Goal: Check status: Check status

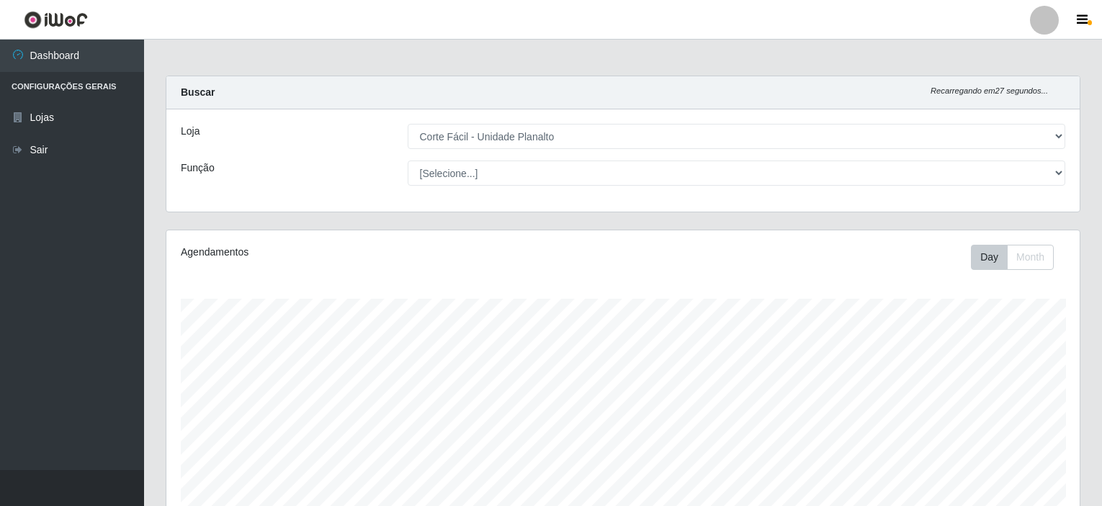
select select "202"
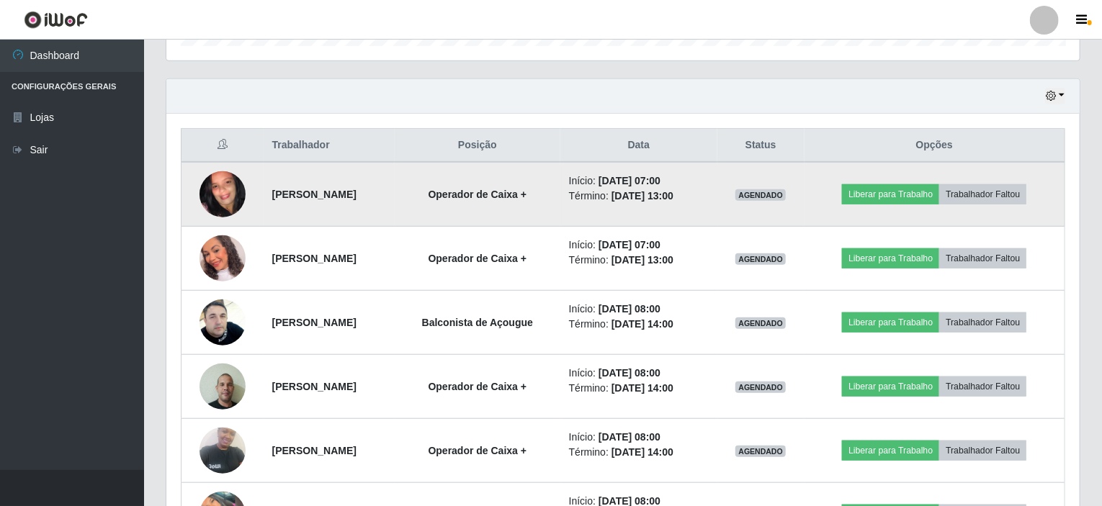
scroll to position [335, 0]
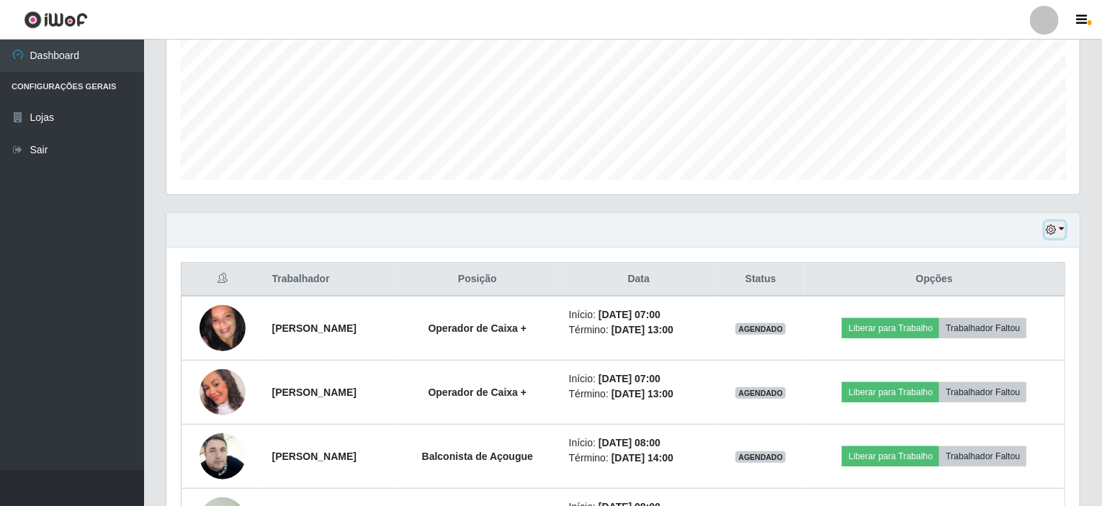
click at [1053, 233] on icon "button" at bounding box center [1051, 230] width 10 height 10
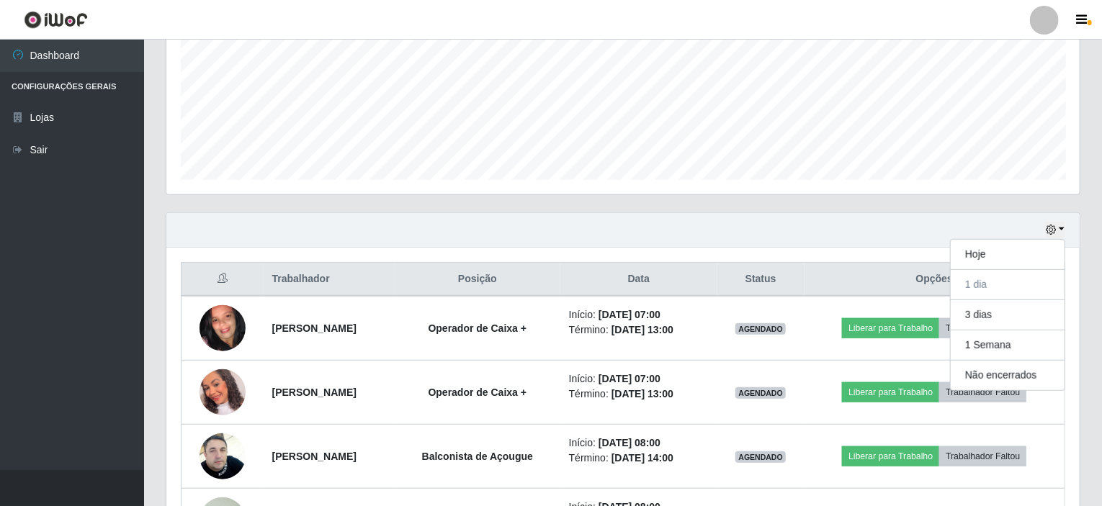
click at [1097, 281] on div "Carregando... Buscar Recarregando em 8 segundos... Loja [Selecione...] Corte Fá…" at bounding box center [623, 259] width 958 height 1037
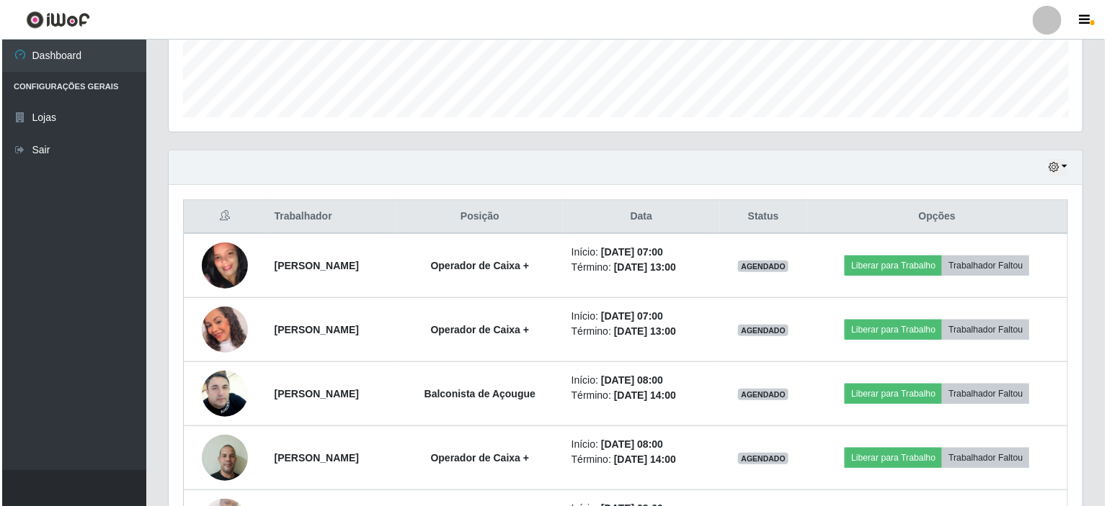
scroll to position [423, 0]
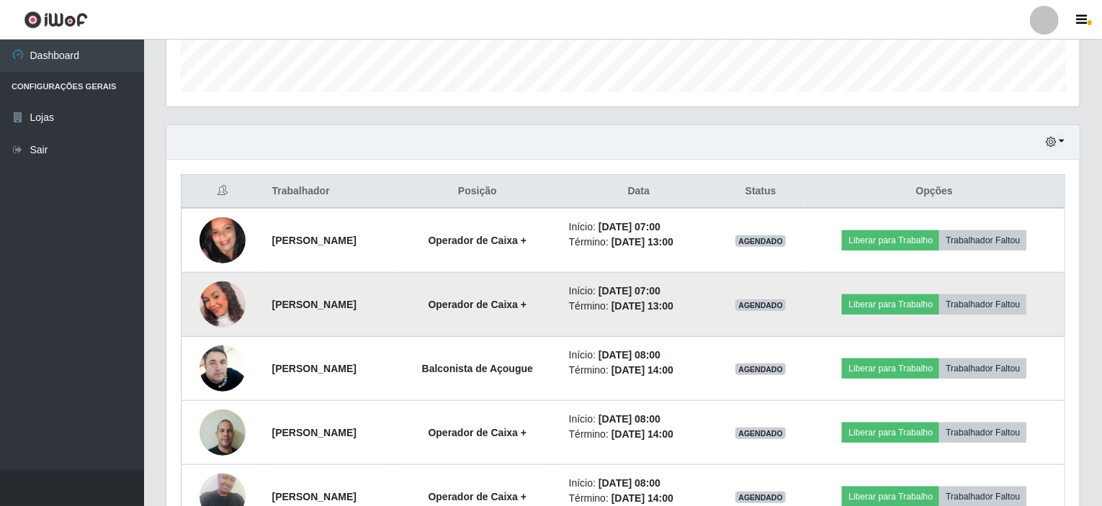
click at [224, 300] on img at bounding box center [223, 304] width 46 height 53
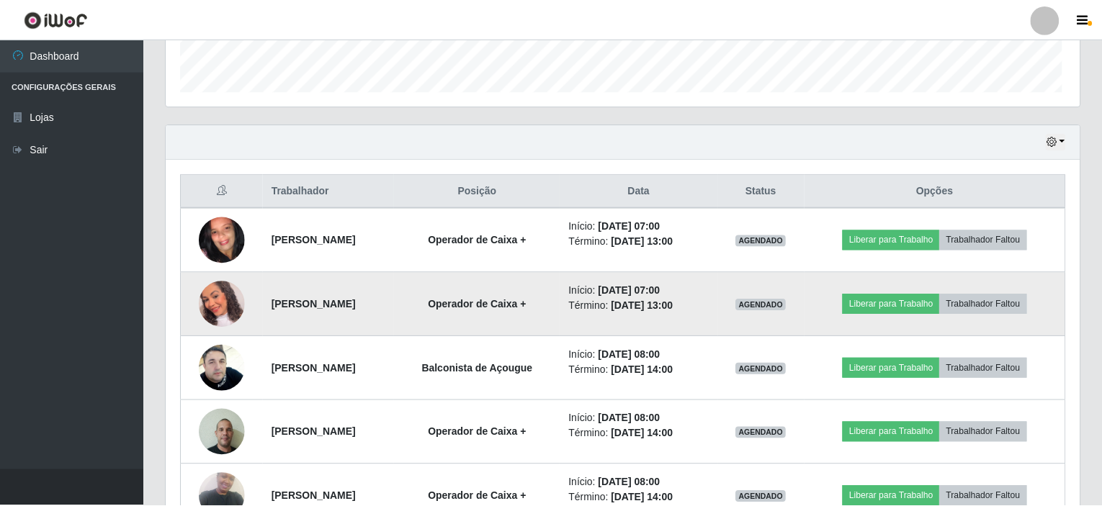
scroll to position [299, 908]
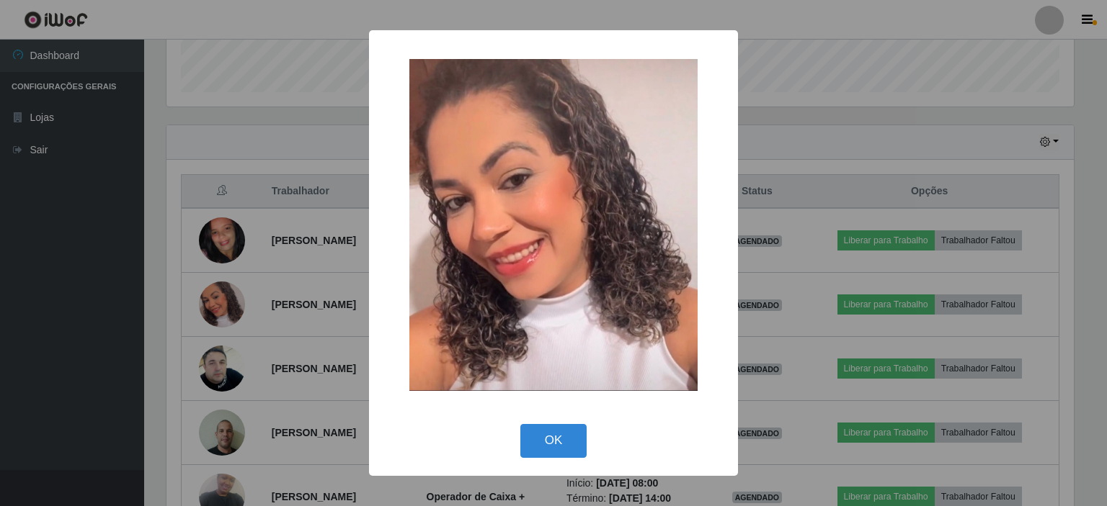
click at [767, 111] on div "× OK Cancel" at bounding box center [553, 253] width 1107 height 506
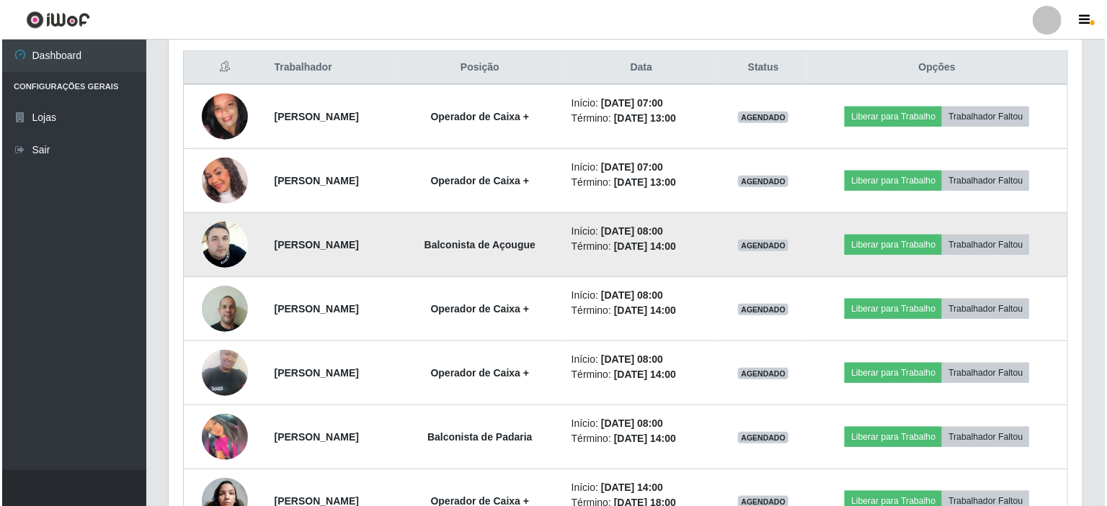
scroll to position [567, 0]
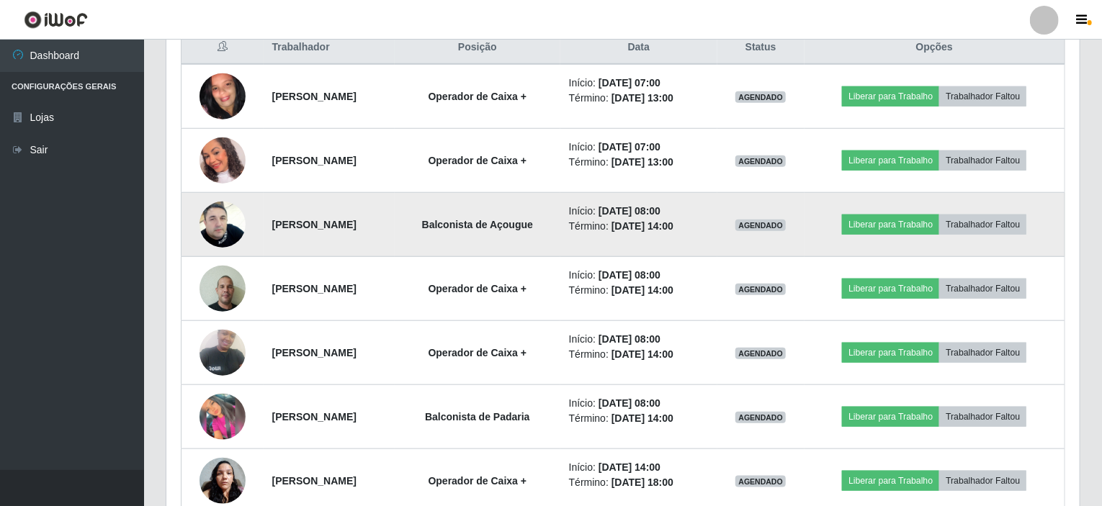
click at [205, 218] on img at bounding box center [223, 225] width 46 height 82
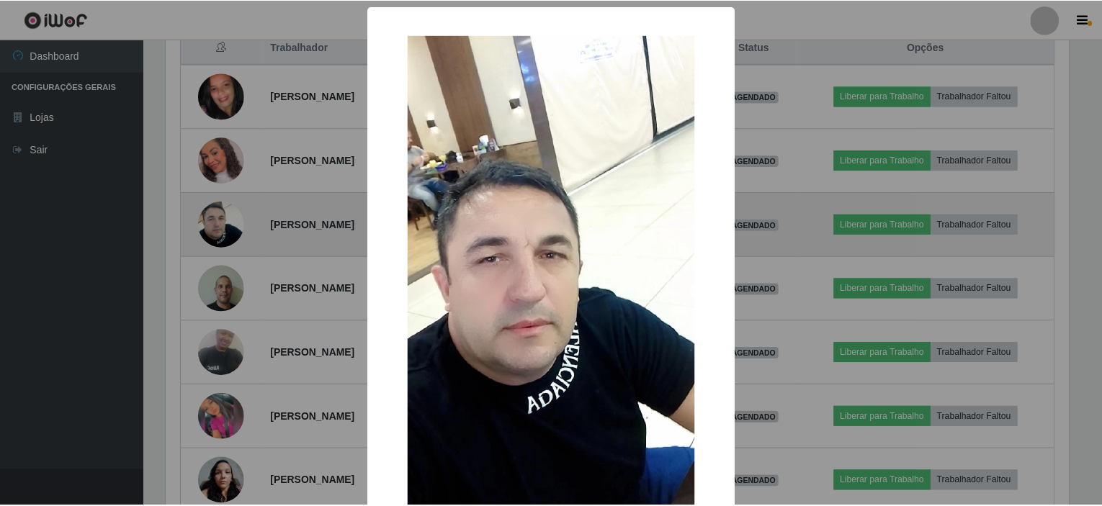
scroll to position [299, 908]
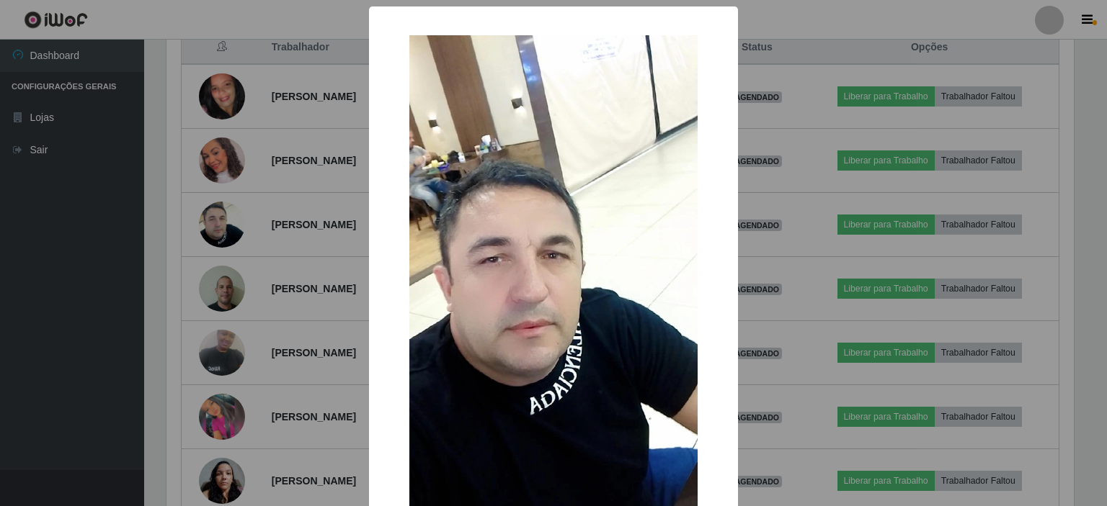
click at [263, 206] on div "× OK Cancel" at bounding box center [553, 253] width 1107 height 506
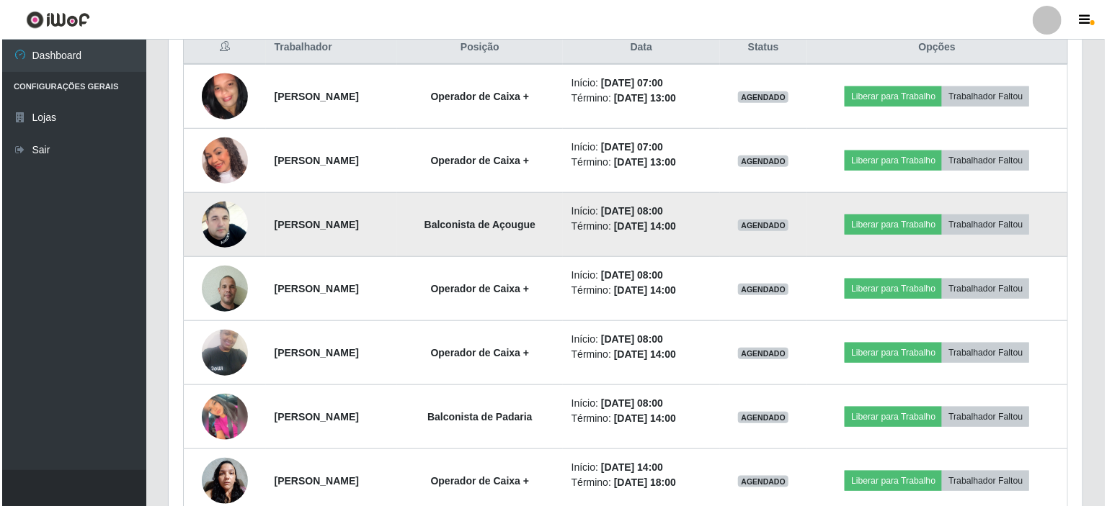
scroll to position [639, 0]
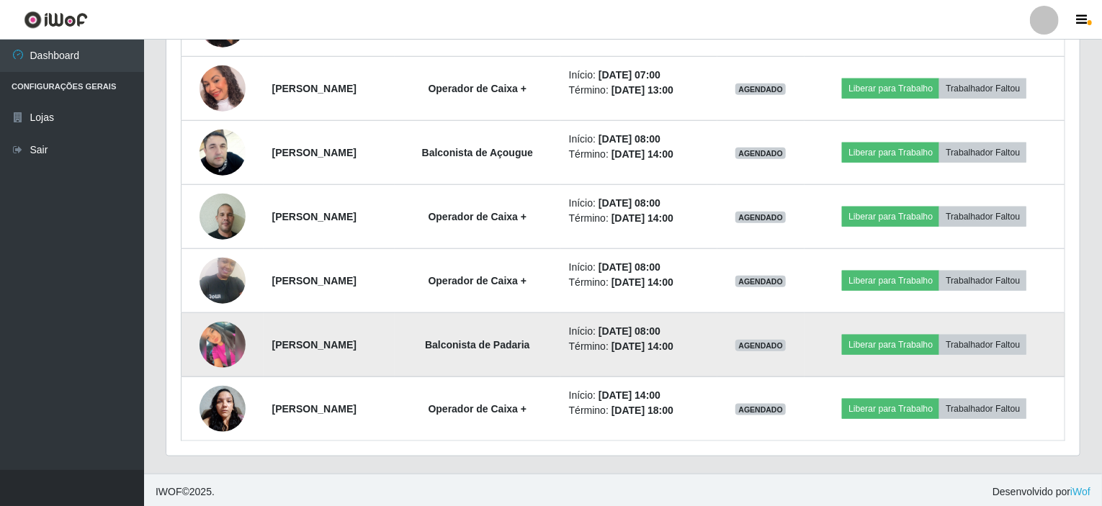
click at [232, 330] on img at bounding box center [223, 345] width 46 height 46
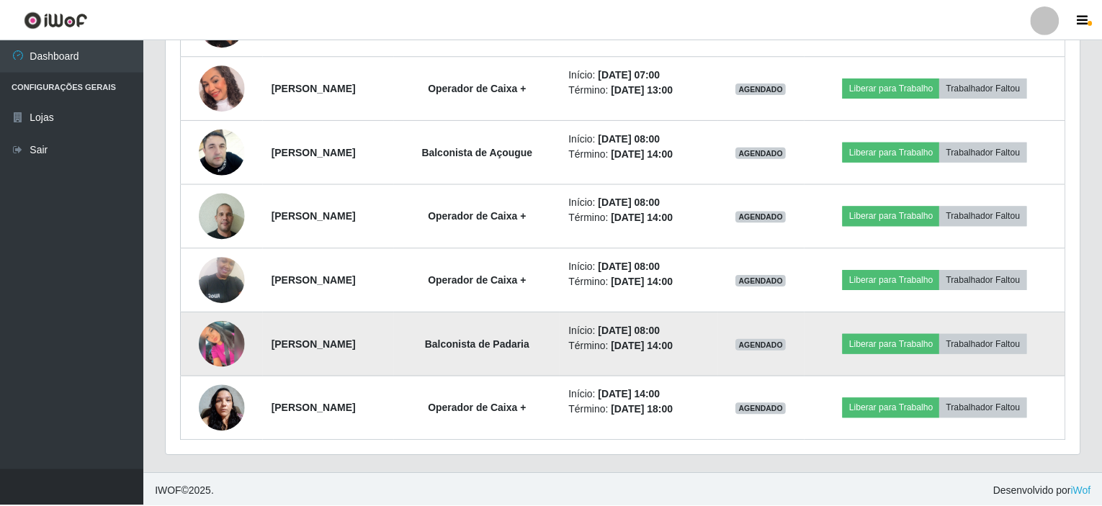
scroll to position [299, 908]
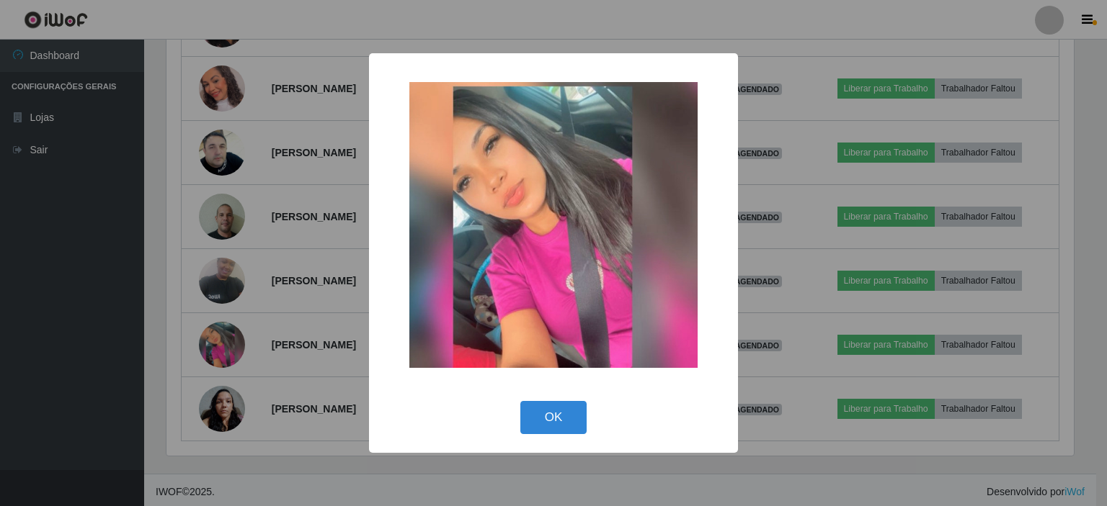
click at [256, 313] on div "× OK Cancel" at bounding box center [553, 253] width 1107 height 506
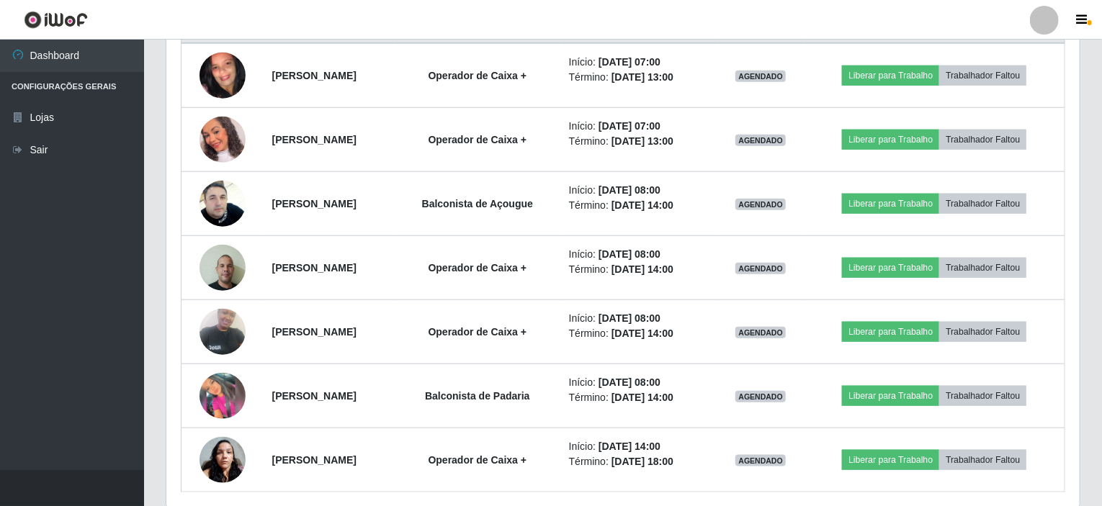
scroll to position [587, 0]
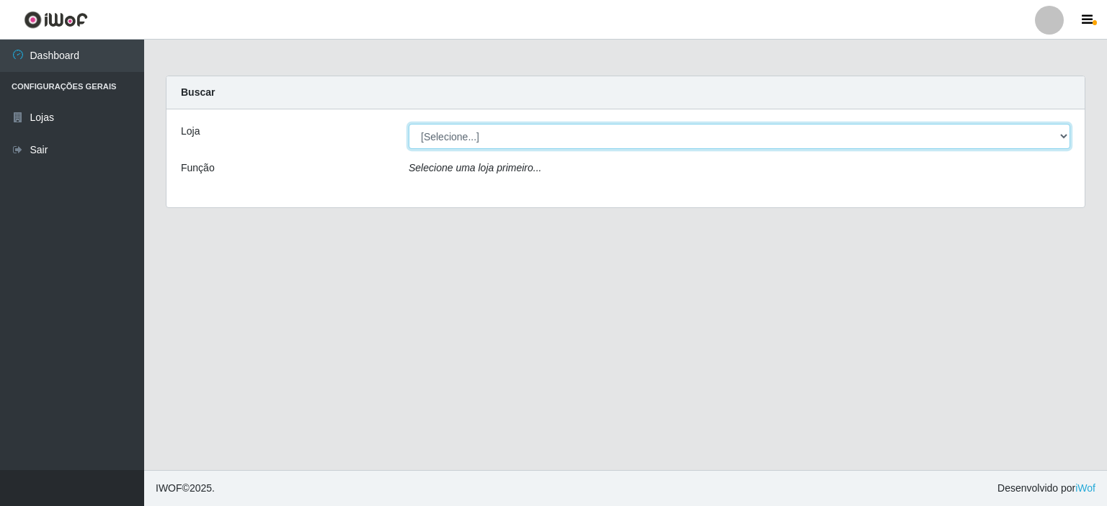
drag, startPoint x: 504, startPoint y: 138, endPoint x: 504, endPoint y: 146, distance: 8.6
click at [504, 138] on select "[Selecione...] Corte Fácil - Unidade Planalto" at bounding box center [738, 136] width 661 height 25
select select "202"
click at [408, 124] on select "[Selecione...] Corte Fácil - Unidade Planalto" at bounding box center [738, 136] width 661 height 25
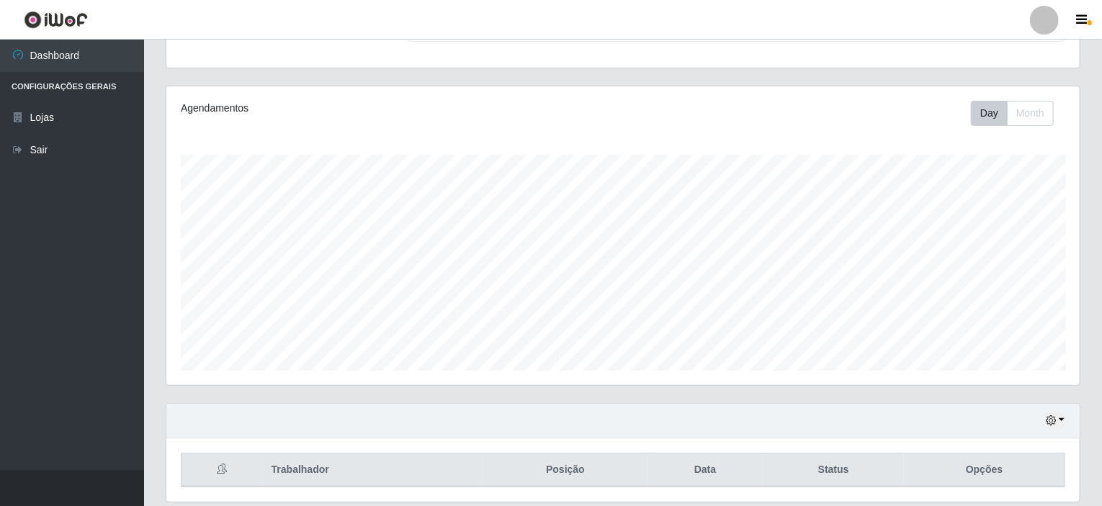
scroll to position [191, 0]
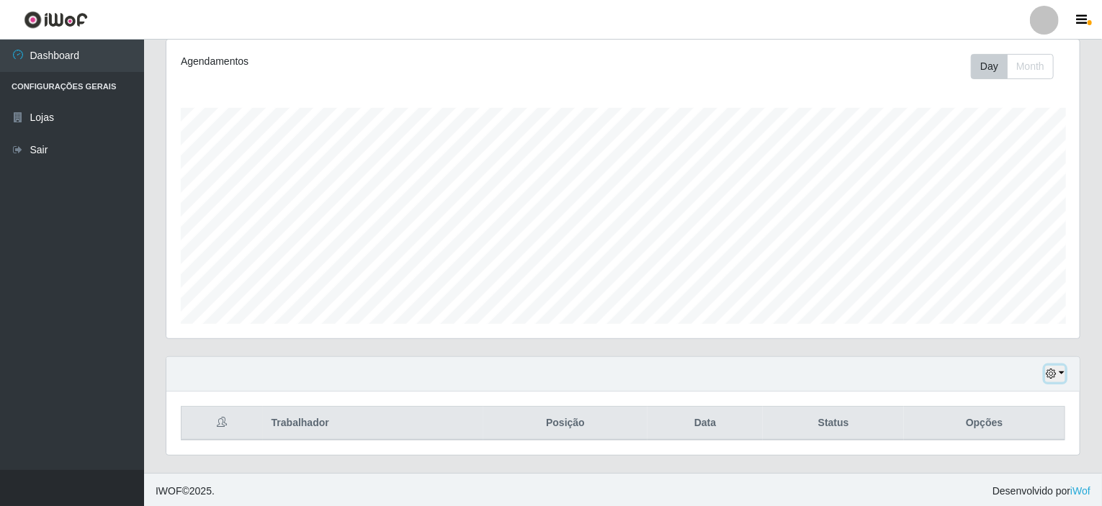
click at [1053, 371] on icon "button" at bounding box center [1051, 374] width 10 height 10
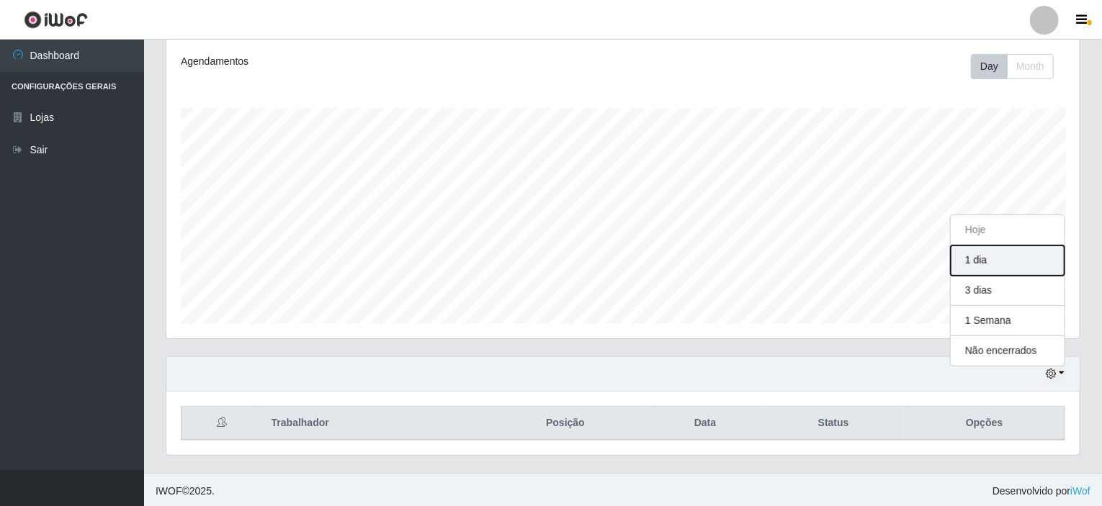
click at [1000, 262] on button "1 dia" at bounding box center [1008, 261] width 114 height 30
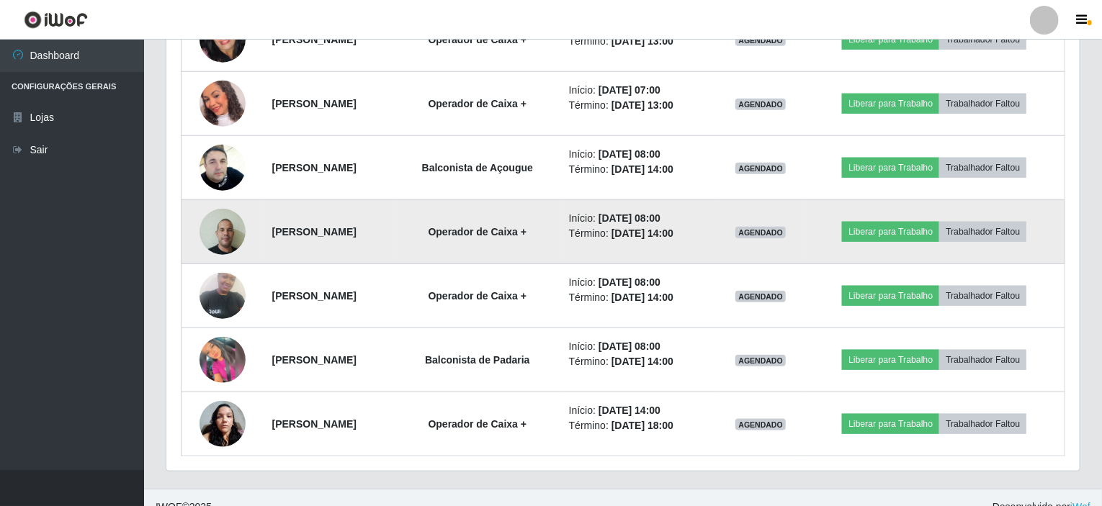
scroll to position [639, 0]
